Goal: Navigation & Orientation: Find specific page/section

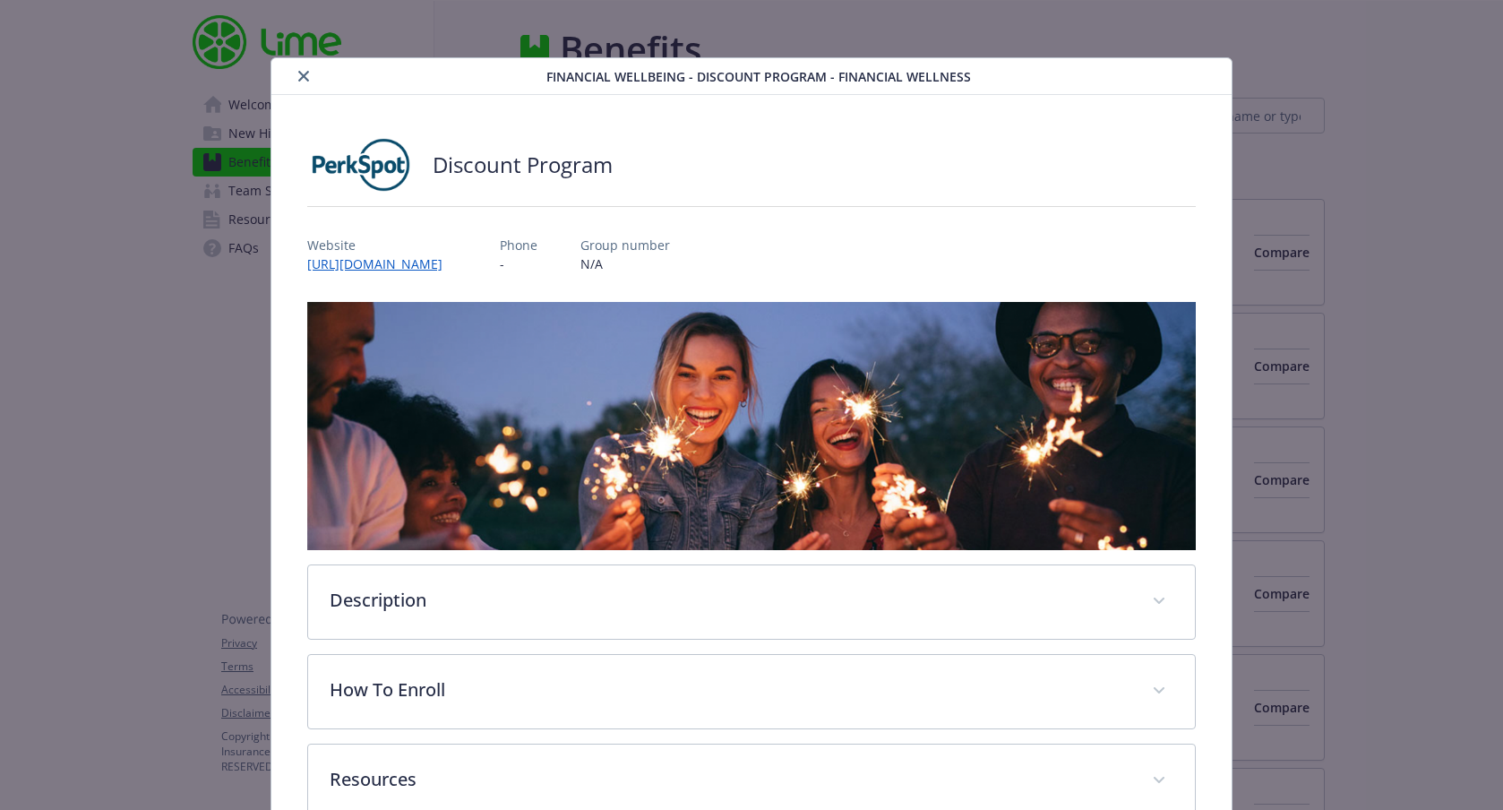
scroll to position [110, 0]
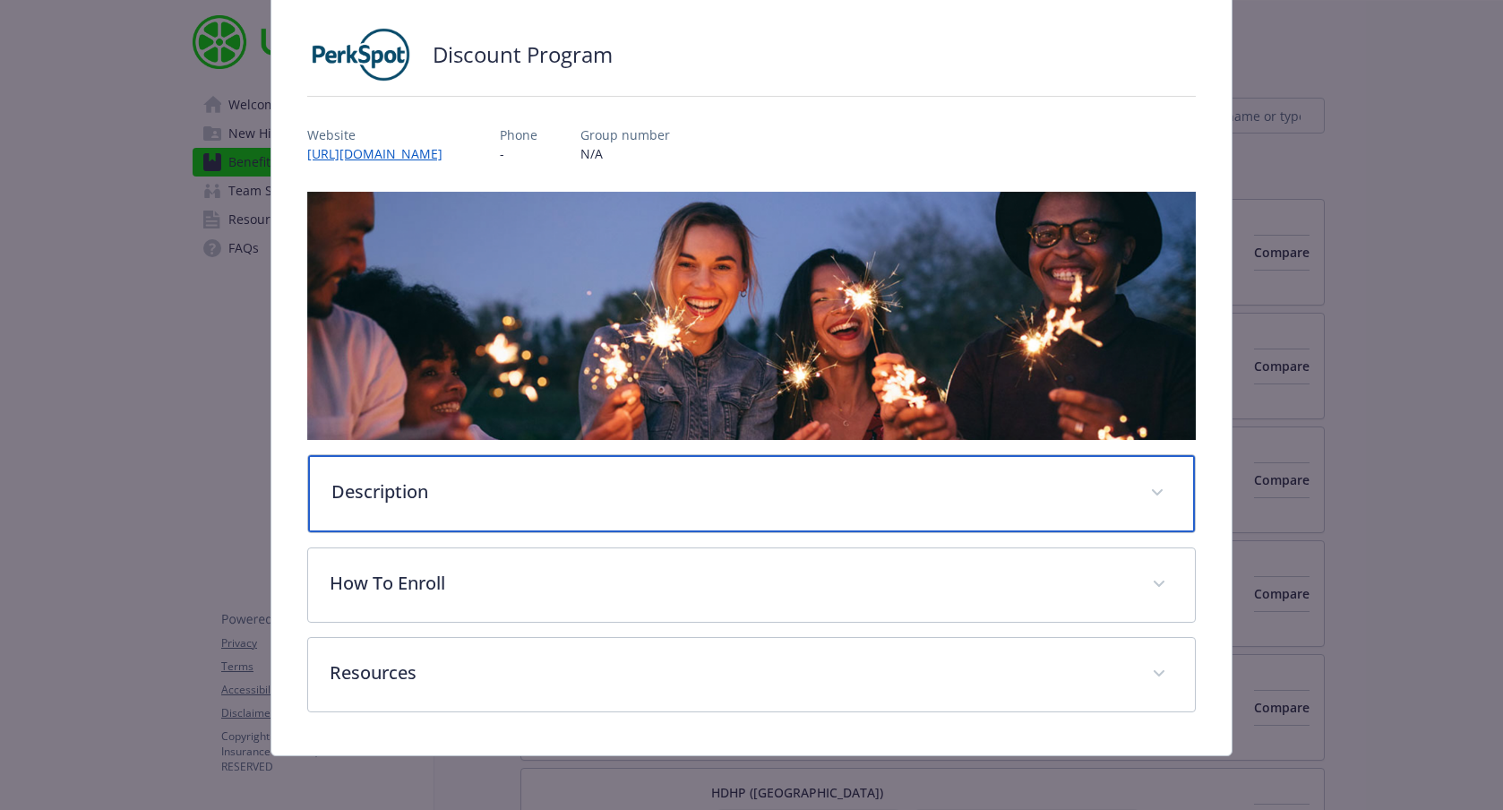
click at [445, 482] on p "Description" at bounding box center [729, 491] width 797 height 27
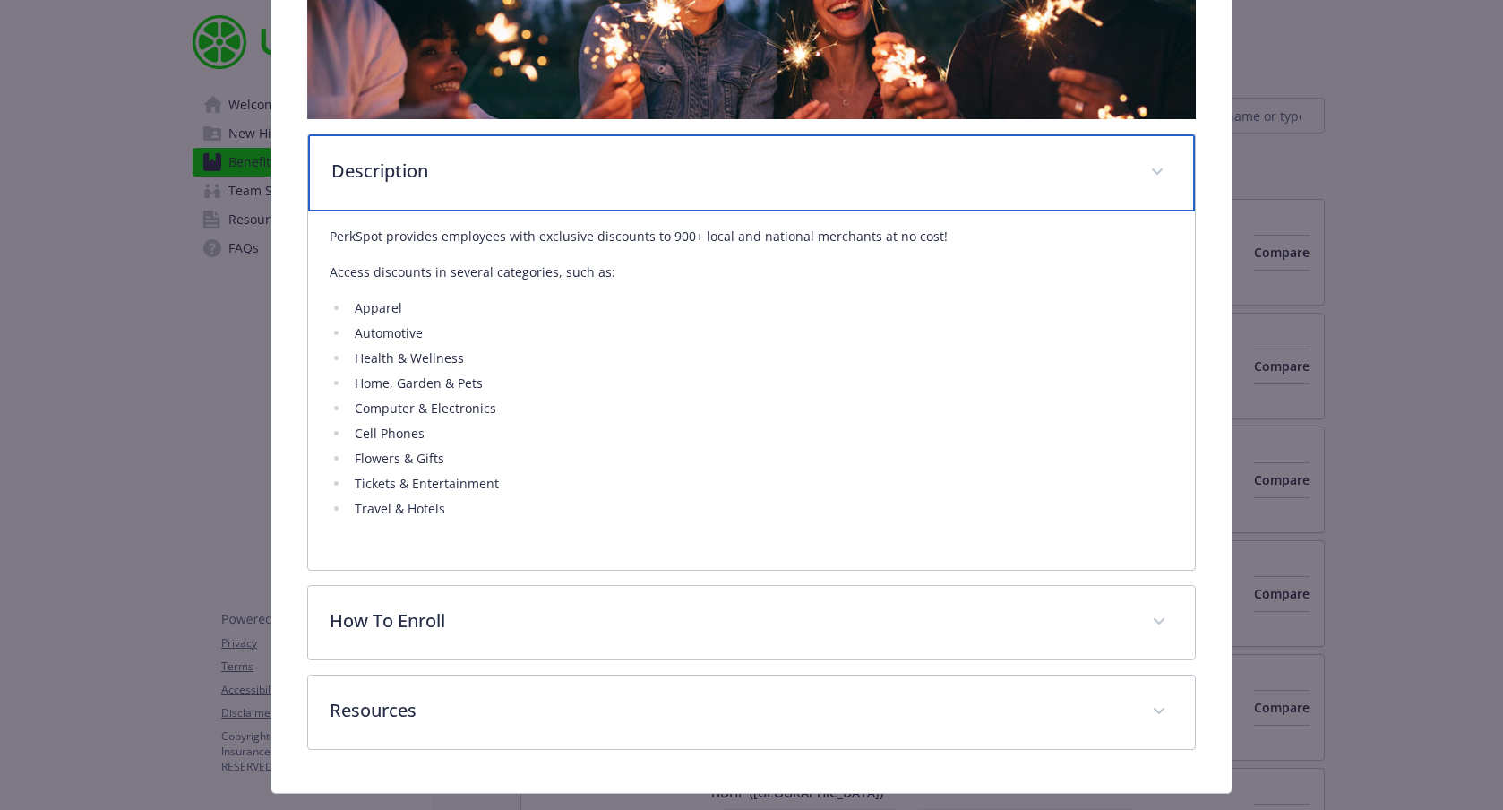
scroll to position [434, 0]
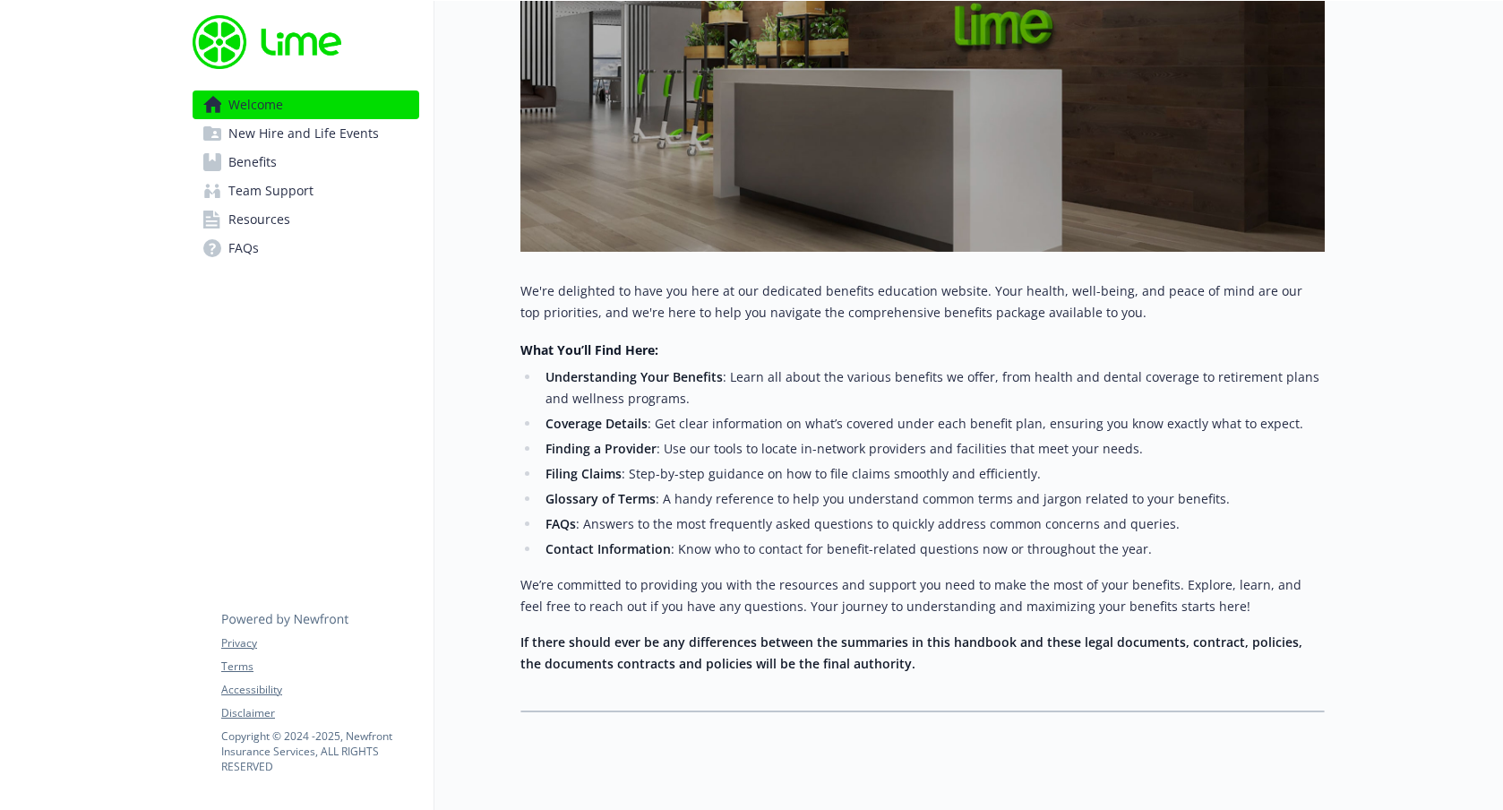
scroll to position [429, 0]
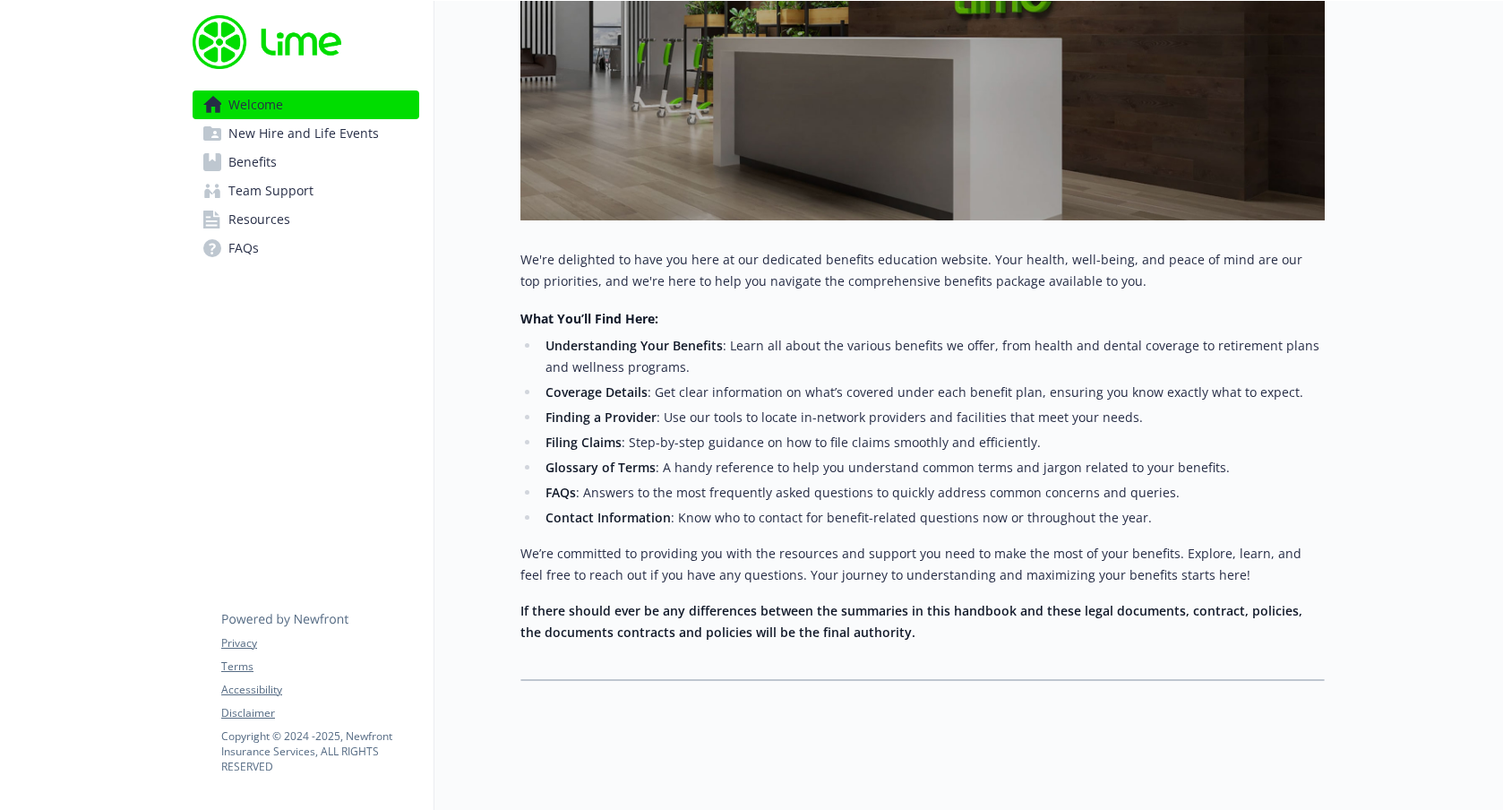
click at [348, 142] on span "New Hire and Life Events" at bounding box center [303, 133] width 150 height 29
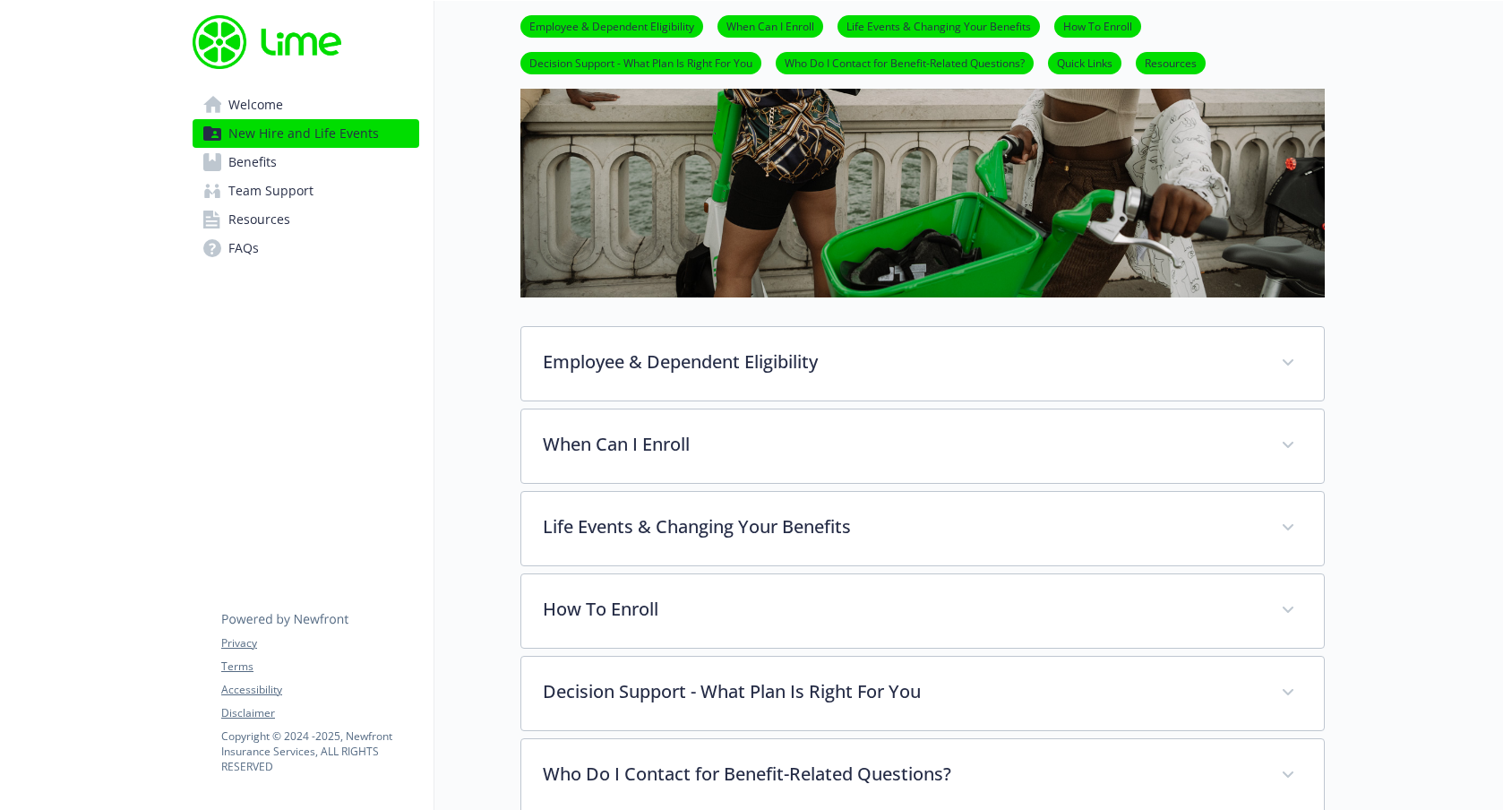
scroll to position [429, 0]
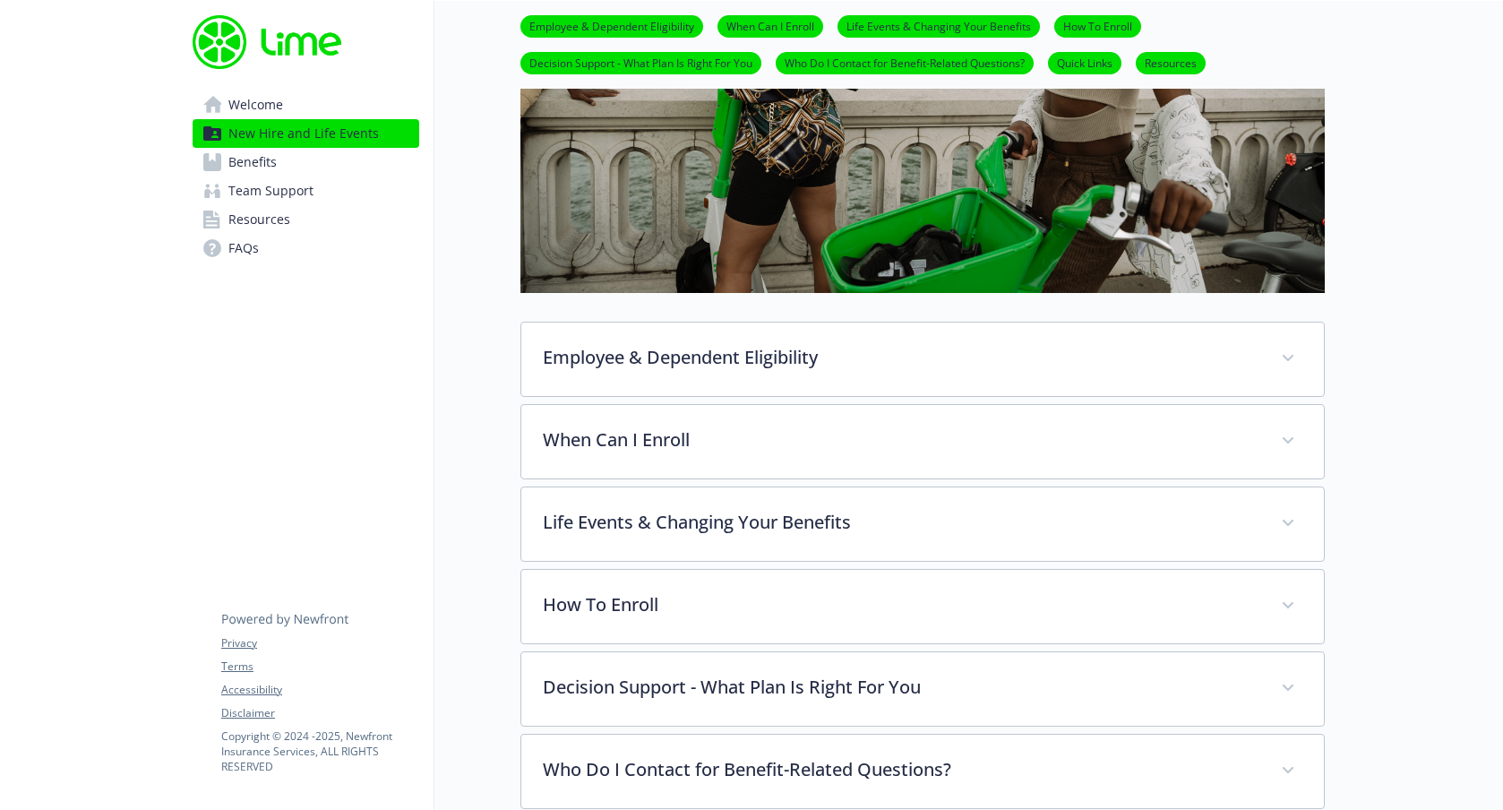
click at [333, 163] on link "Benefits" at bounding box center [306, 162] width 227 height 29
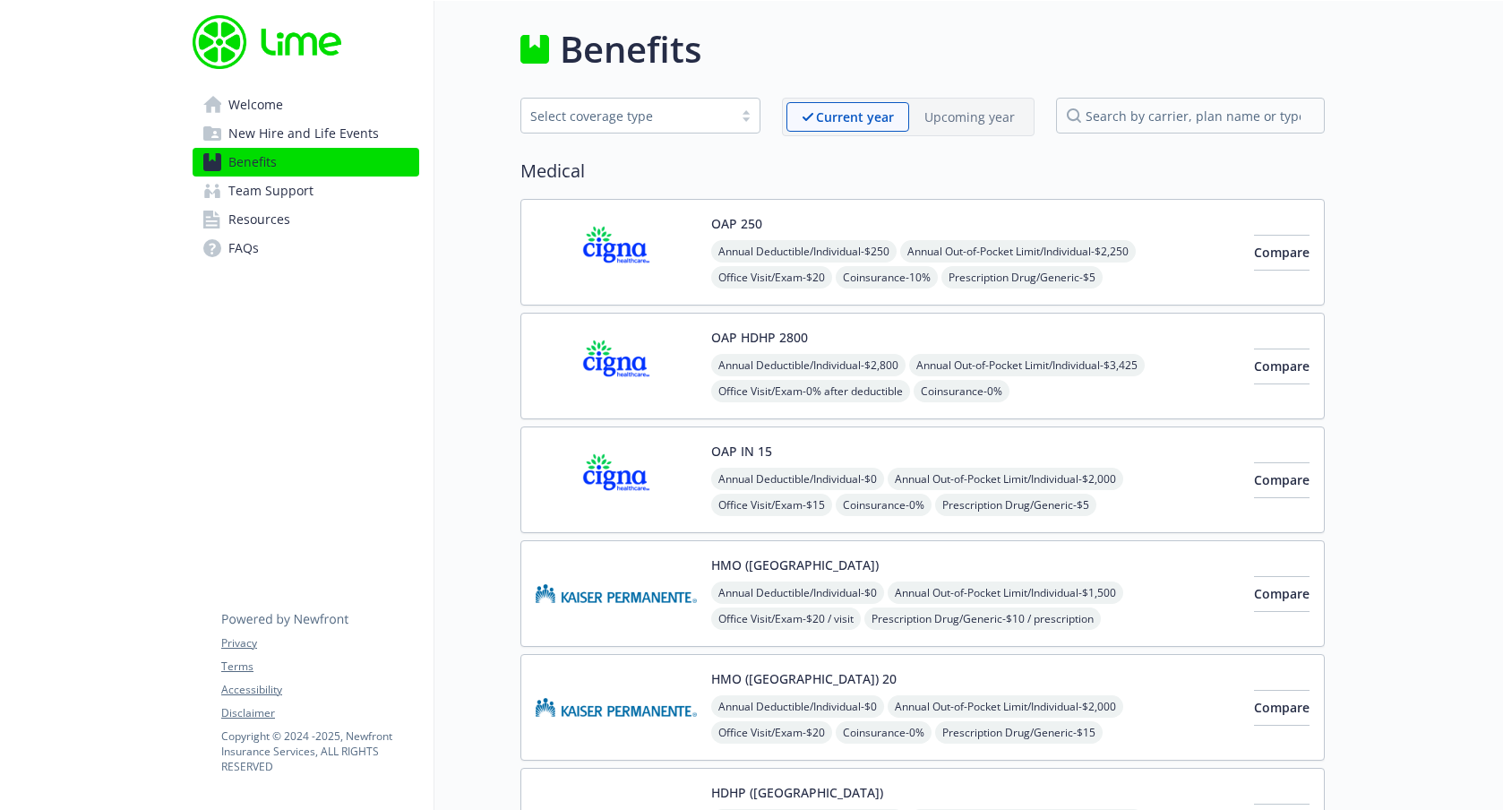
click at [283, 135] on span "New Hire and Life Events" at bounding box center [303, 133] width 150 height 29
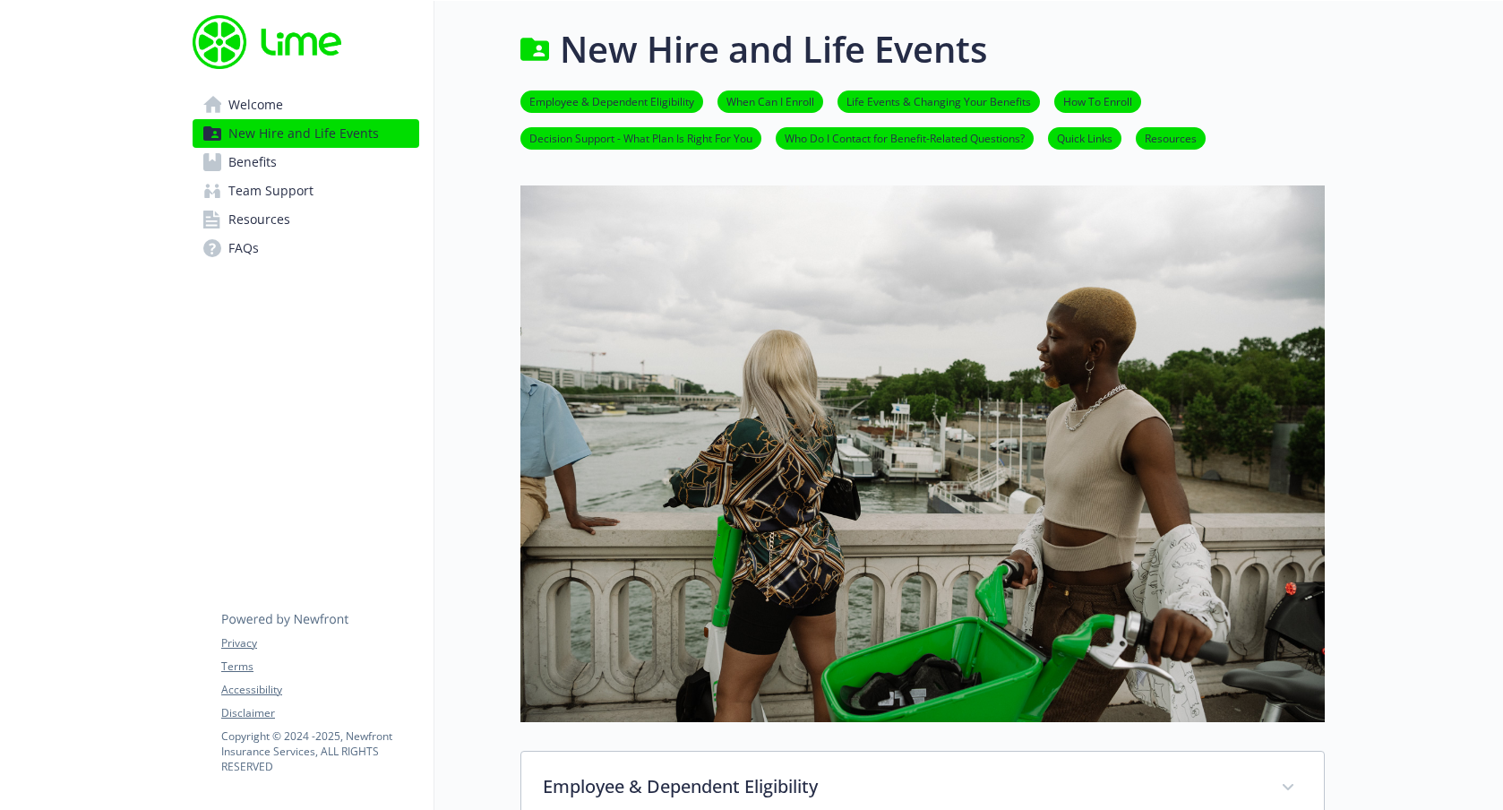
click at [300, 106] on link "Welcome" at bounding box center [306, 104] width 227 height 29
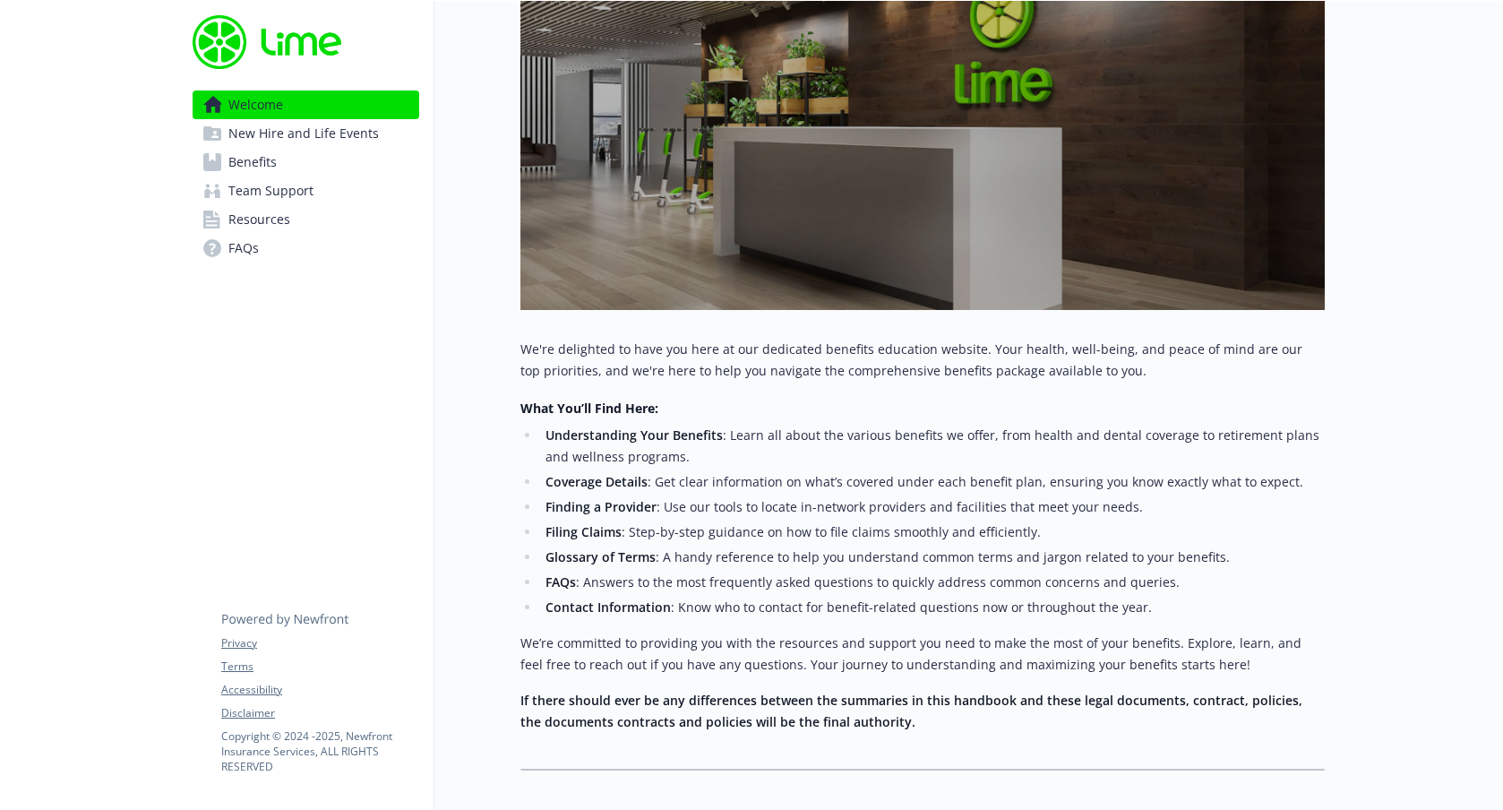
scroll to position [429, 0]
